Goal: Information Seeking & Learning: Learn about a topic

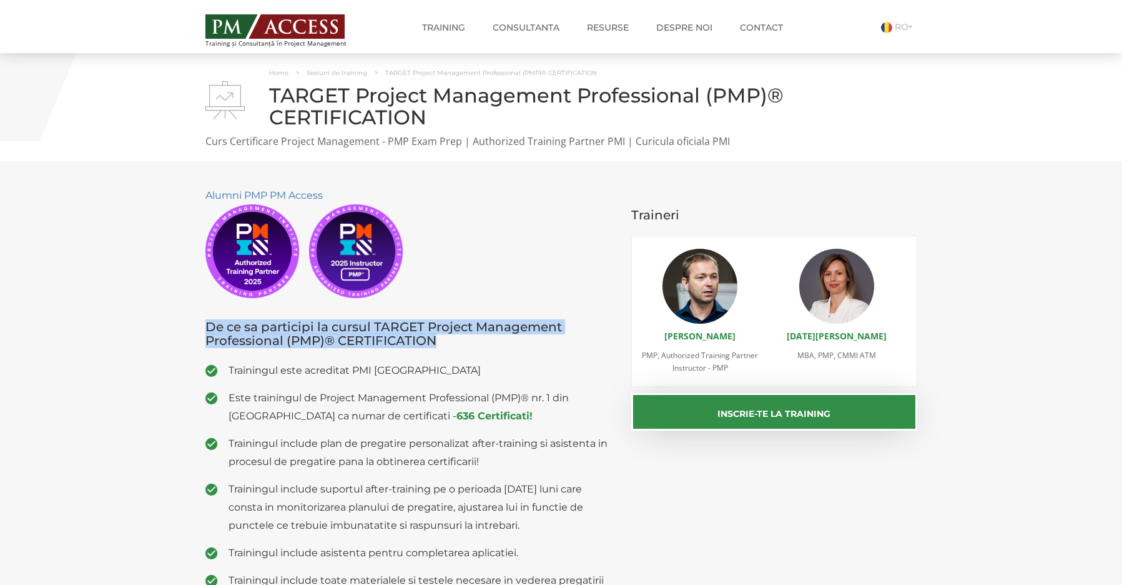
drag, startPoint x: 477, startPoint y: 345, endPoint x: 176, endPoint y: 327, distance: 301.6
click at [176, 327] on section "Alumni PMP PM Access De ce sa participi la cursul TARGET Project Management Pro…" at bounding box center [561, 424] width 1122 height 526
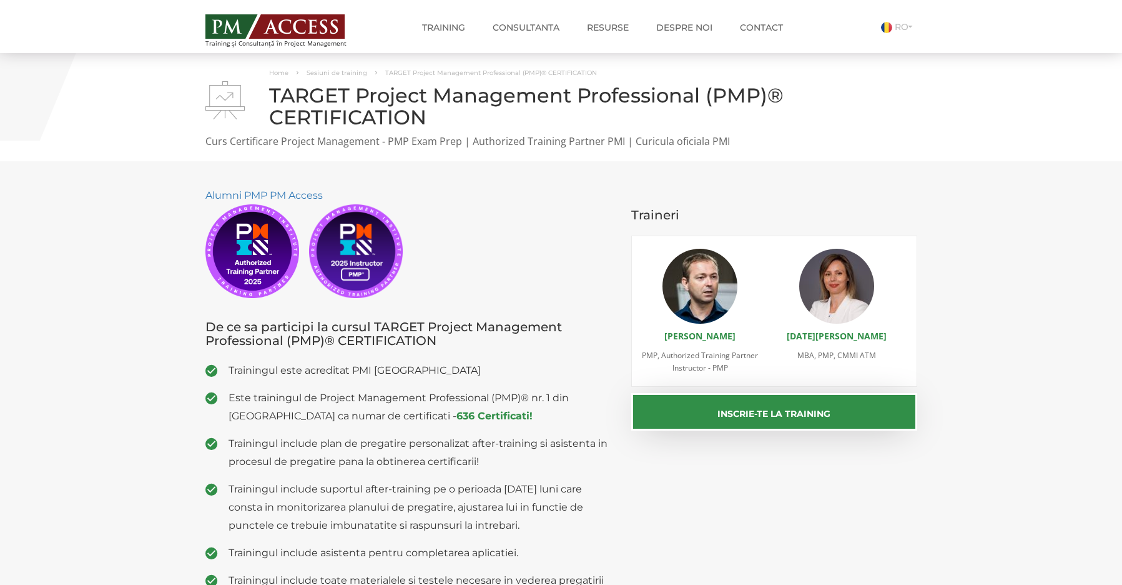
click at [425, 349] on div "Alumni PMP PM Access De ce sa participi la cursul TARGET Project Management Pro…" at bounding box center [409, 424] width 427 height 476
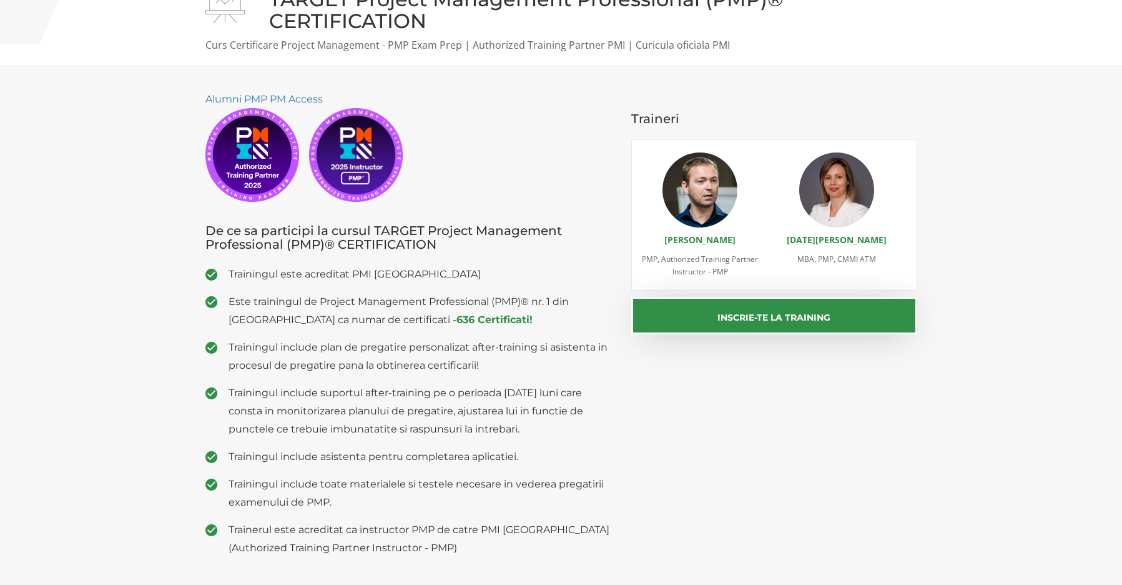
scroll to position [181, 0]
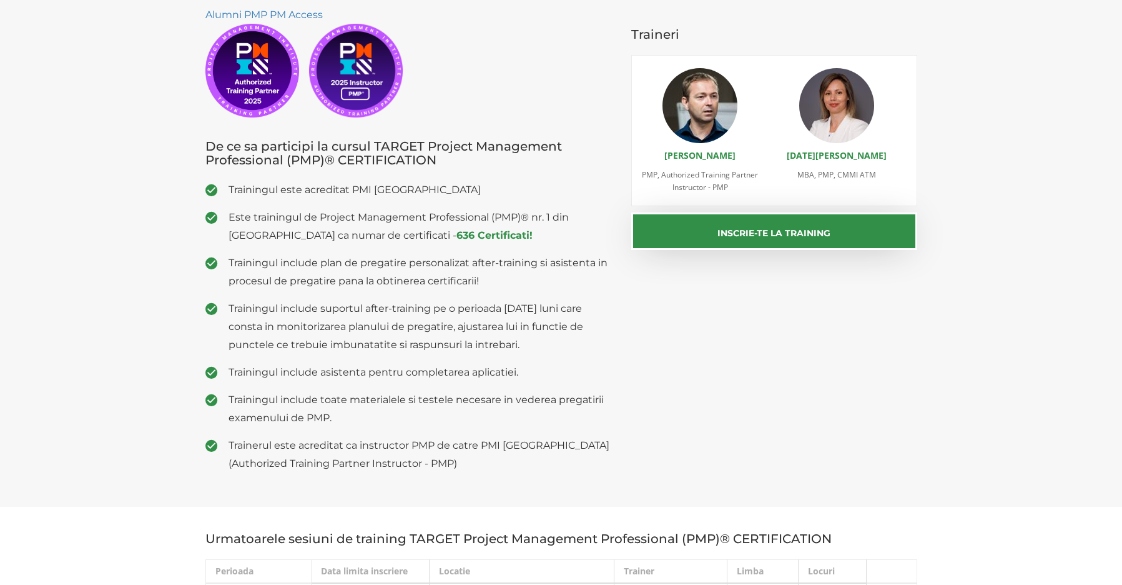
click at [254, 235] on span "Este trainingul de Project Management Professional (PMP)® nr. 1 din [GEOGRAPHIC…" at bounding box center [421, 226] width 385 height 36
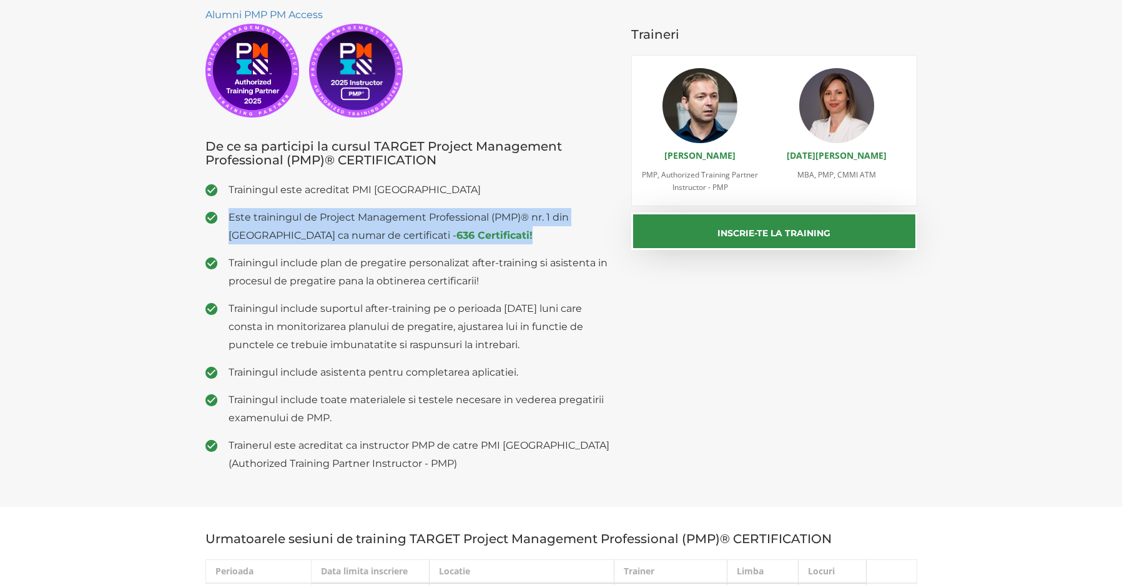
click at [254, 235] on span "Este trainingul de Project Management Professional (PMP)® nr. 1 din [GEOGRAPHIC…" at bounding box center [421, 226] width 385 height 36
click at [315, 225] on span "Este trainingul de Project Management Professional (PMP)® nr. 1 din [GEOGRAPHIC…" at bounding box center [421, 226] width 385 height 36
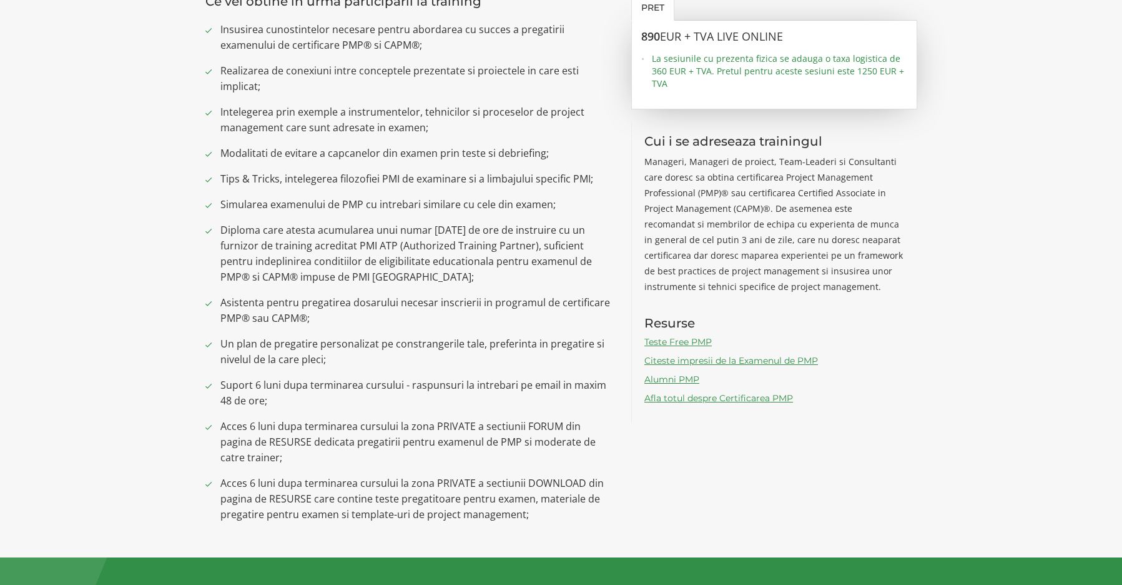
scroll to position [830, 0]
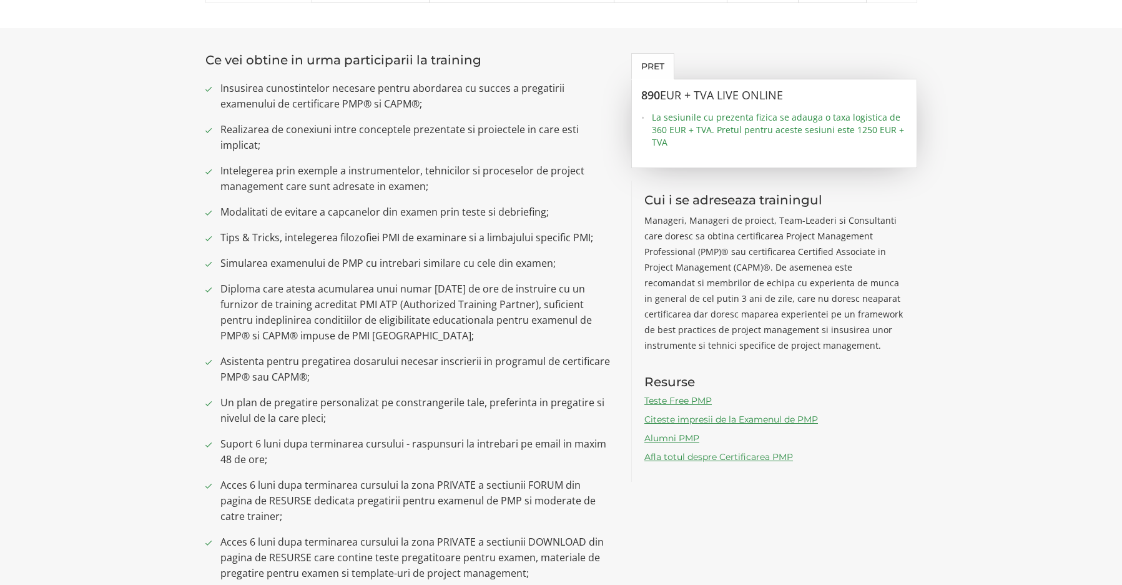
click at [289, 131] on span "Realizarea de conexiuni intre conceptele prezentate si proiectele in care esti …" at bounding box center [416, 137] width 393 height 31
click at [279, 155] on ul "Insusirea cunostintelor necesare pentru abordarea cu succes a pregatirii examen…" at bounding box center [410, 331] width 408 height 500
drag, startPoint x: 262, startPoint y: 147, endPoint x: 209, endPoint y: 130, distance: 55.1
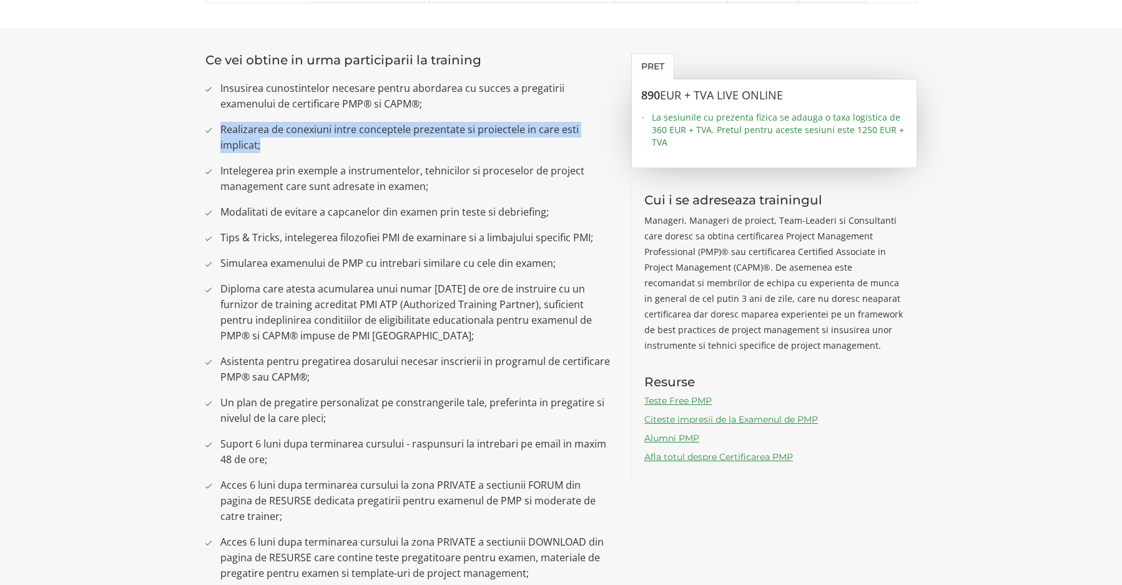
click at [209, 130] on li "Realizarea de conexiuni intre conceptele prezentate si proiectele in care esti …" at bounding box center [410, 137] width 408 height 31
click at [274, 157] on ul "Insusirea cunostintelor necesare pentru abordarea cu succes a pregatirii examen…" at bounding box center [410, 331] width 408 height 500
click at [267, 259] on span "Simularea examenului de PMP cu intrebari similare cu cele din examen;" at bounding box center [416, 263] width 393 height 16
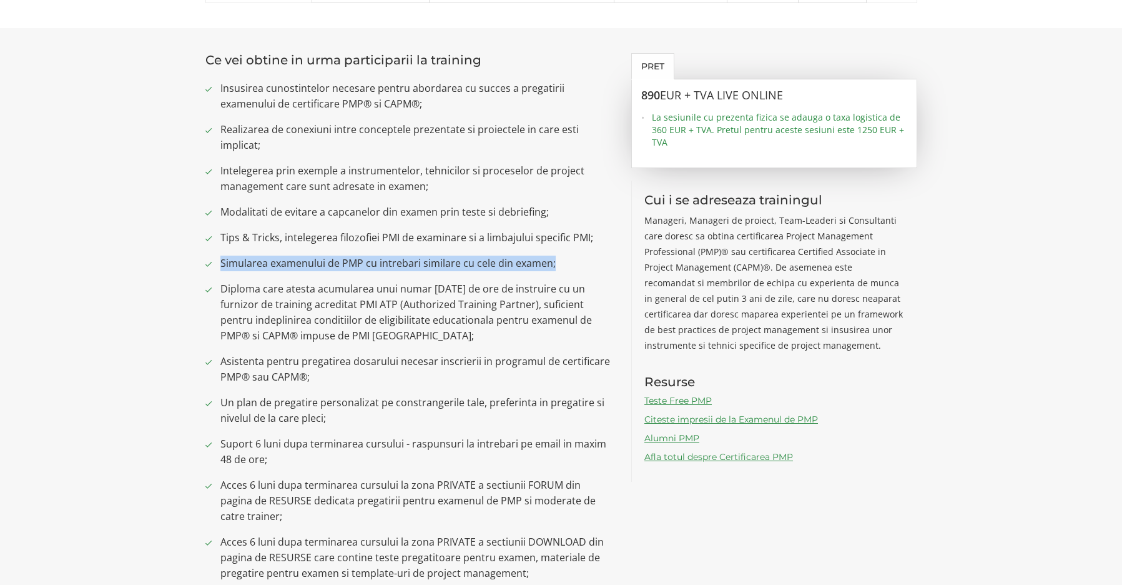
click at [267, 259] on span "Simularea examenului de PMP cu intrebari similare cu cele din examen;" at bounding box center [416, 263] width 393 height 16
click at [397, 260] on span "Simularea examenului de PMP cu intrebari similare cu cele din examen;" at bounding box center [416, 263] width 393 height 16
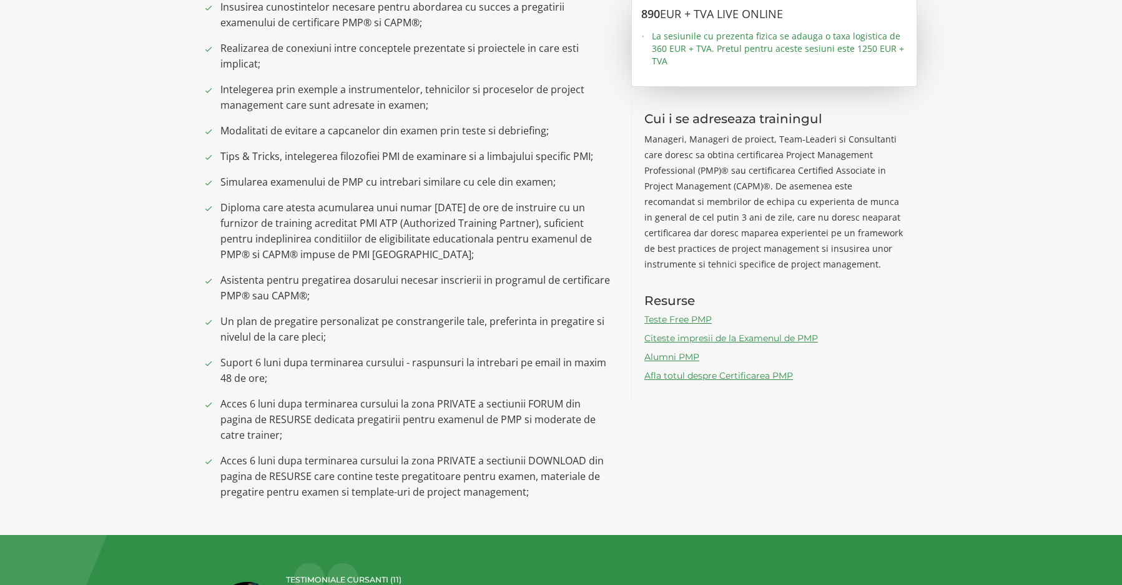
scroll to position [918, 0]
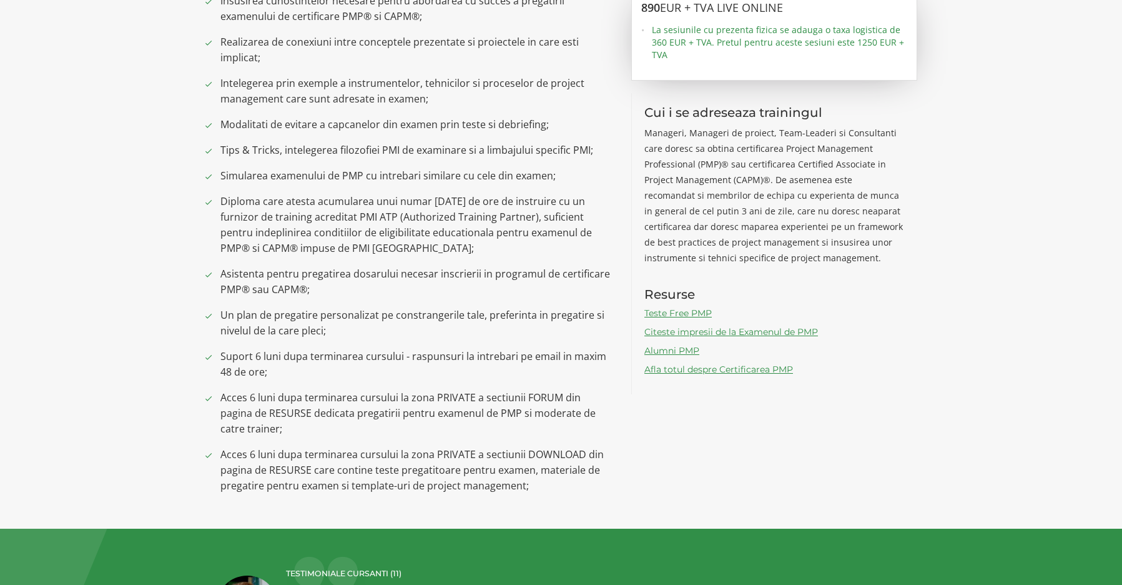
click at [232, 355] on span "Suport 6 luni dupa terminarea cursului - raspunsuri la intrebari pe email in ma…" at bounding box center [416, 364] width 393 height 31
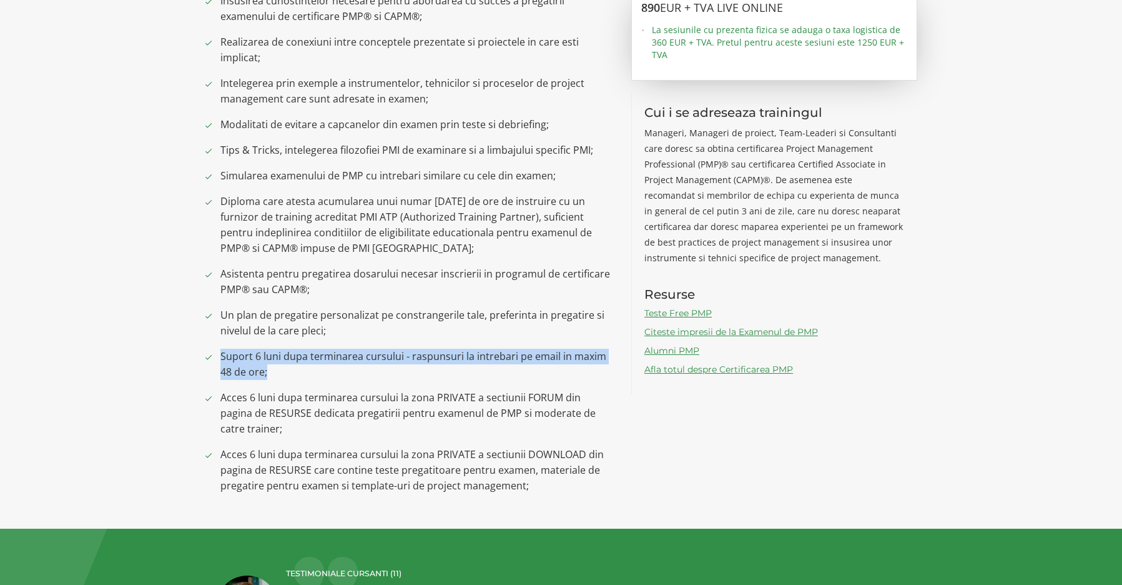
click at [232, 355] on span "Suport 6 luni dupa terminarea cursului - raspunsuri la intrebari pe email in ma…" at bounding box center [416, 364] width 393 height 31
click at [340, 366] on span "Suport 6 luni dupa terminarea cursului - raspunsuri la intrebari pe email in ma…" at bounding box center [416, 364] width 393 height 31
drag, startPoint x: 287, startPoint y: 368, endPoint x: 166, endPoint y: 349, distance: 122.7
click at [166, 349] on section "Ce vei obtine in urma participarii la training Insusirea cunostintelor necesare…" at bounding box center [561, 235] width 1122 height 588
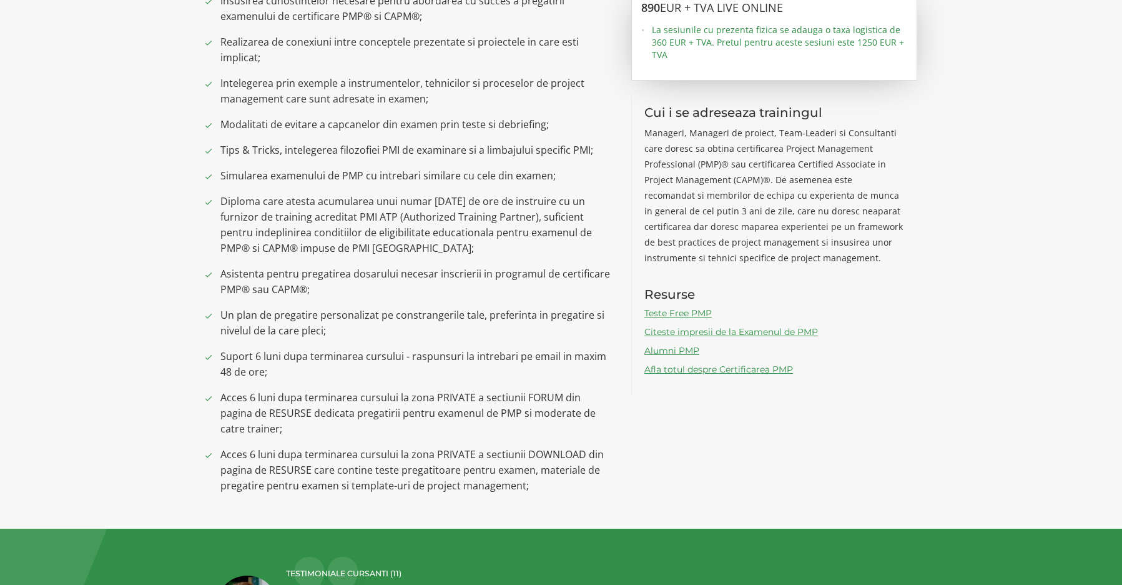
click at [238, 397] on span "Acces 6 luni dupa terminarea cursului la zona PRIVATE a sectiunii FORUM din pag…" at bounding box center [416, 413] width 393 height 47
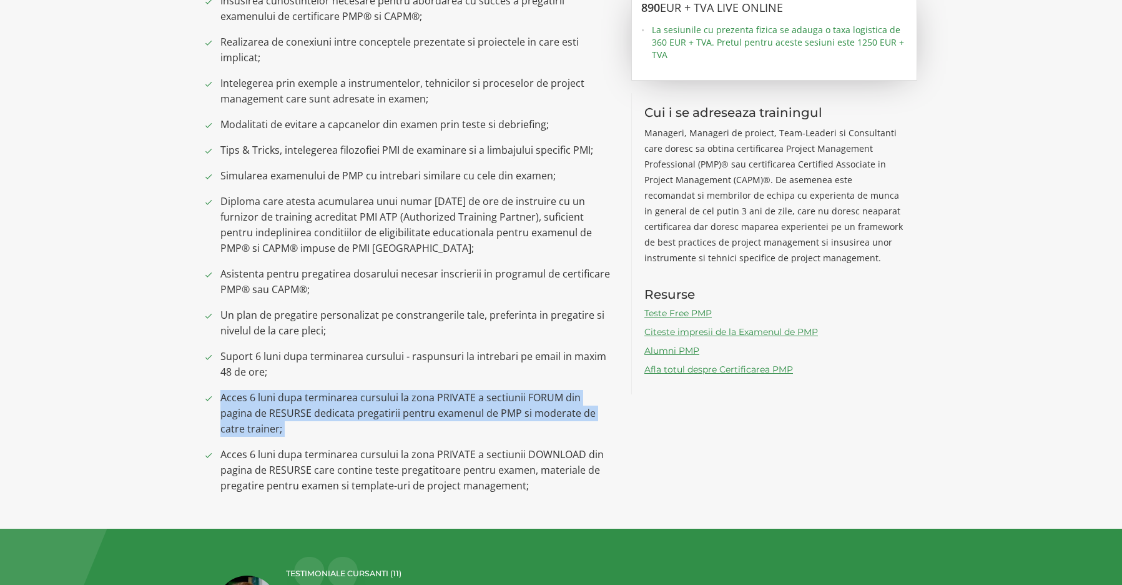
drag, startPoint x: 221, startPoint y: 396, endPoint x: 310, endPoint y: 438, distance: 98.1
click at [310, 438] on ul "Insusirea cunostintelor necesare pentru abordarea cu succes a pregatirii examen…" at bounding box center [410, 243] width 408 height 500
click at [345, 435] on span "Acces 6 luni dupa terminarea cursului la zona PRIVATE a sectiunii FORUM din pag…" at bounding box center [416, 413] width 393 height 47
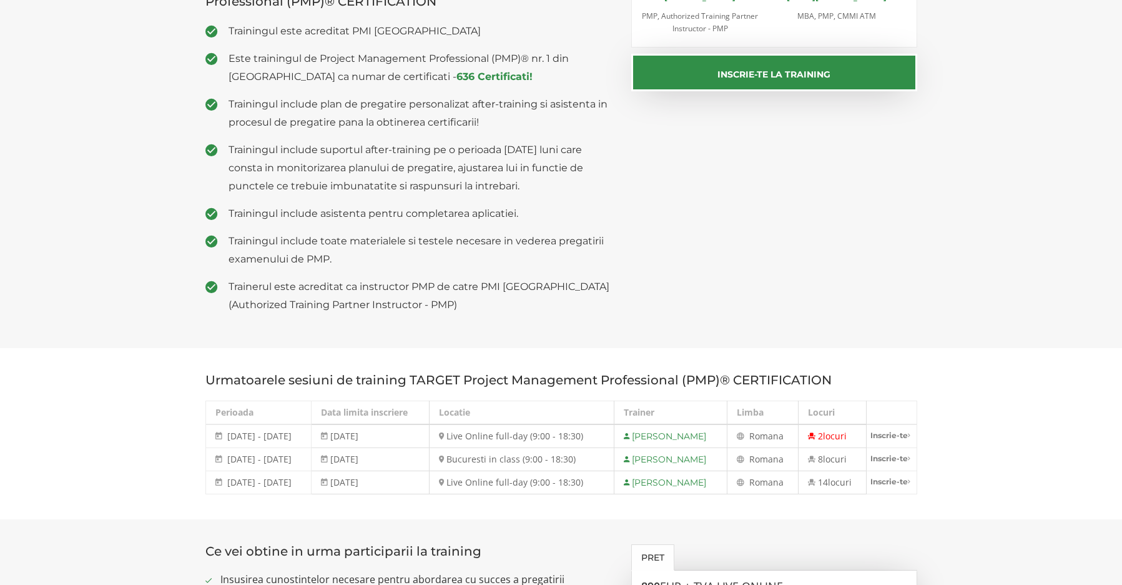
scroll to position [0, 0]
